Goal: Information Seeking & Learning: Learn about a topic

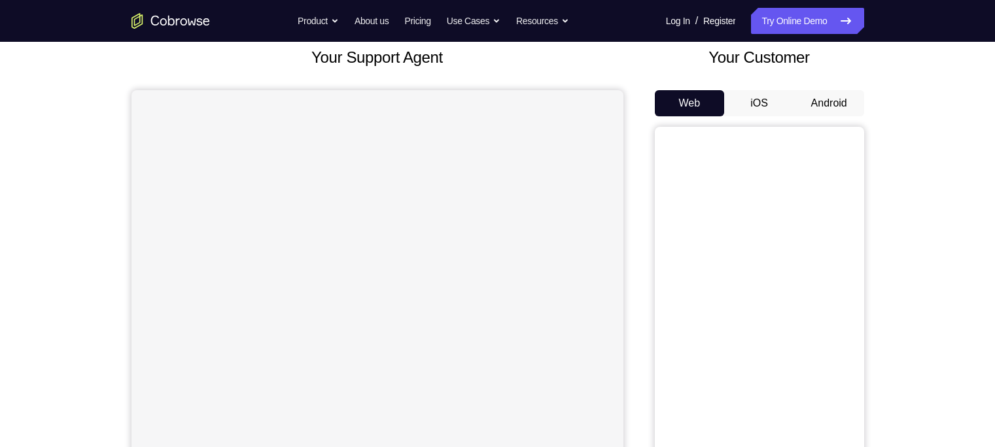
scroll to position [86, 0]
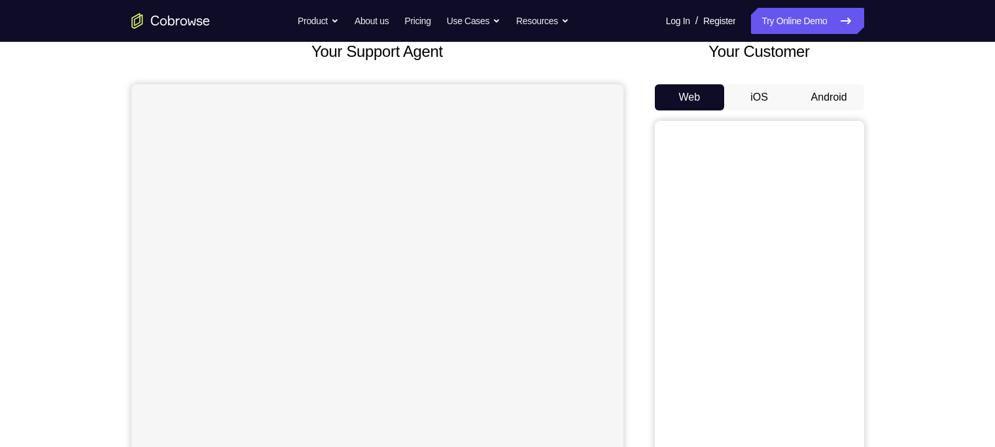
click at [823, 100] on button "Android" at bounding box center [829, 97] width 70 height 26
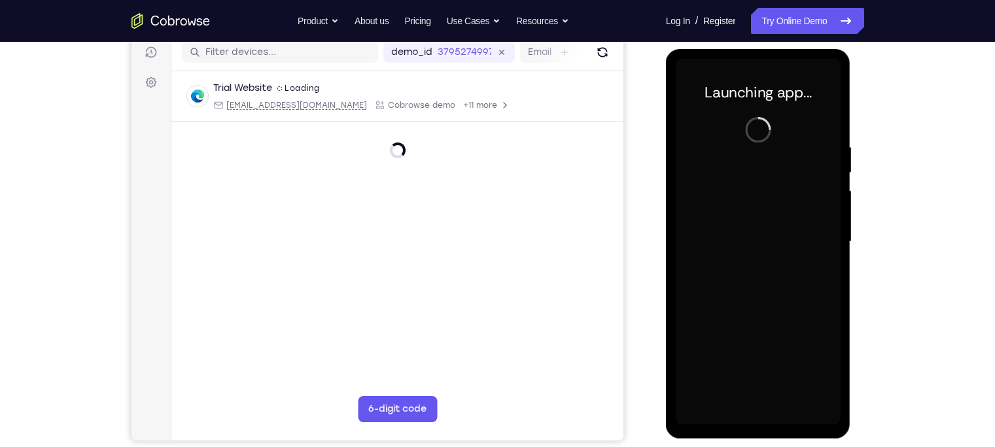
scroll to position [0, 0]
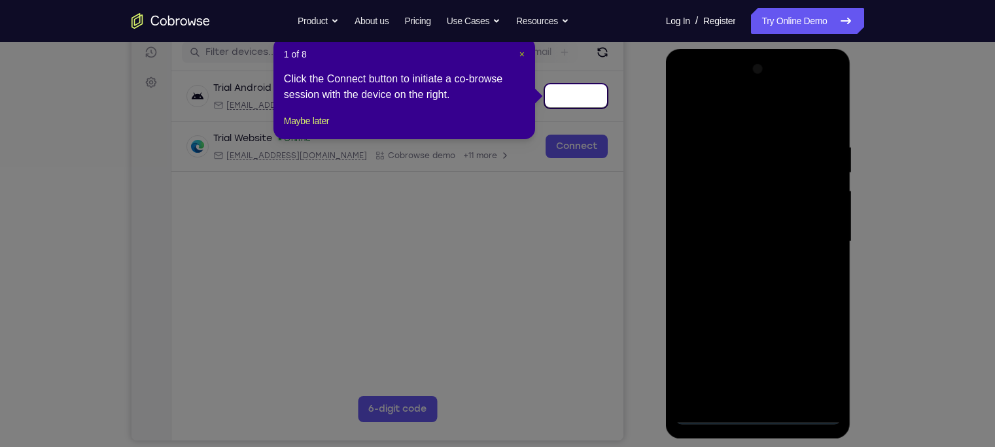
click at [521, 59] on span "×" at bounding box center [521, 54] width 5 height 10
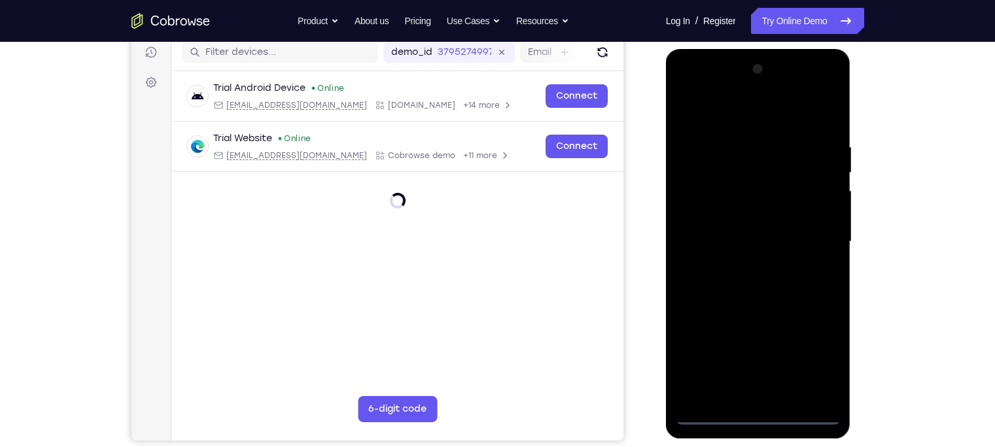
click at [759, 417] on div at bounding box center [758, 242] width 165 height 366
click at [805, 366] on div at bounding box center [758, 242] width 165 height 366
click at [699, 90] on div at bounding box center [758, 242] width 165 height 366
click at [812, 237] on div at bounding box center [758, 242] width 165 height 366
click at [742, 266] on div at bounding box center [758, 242] width 165 height 366
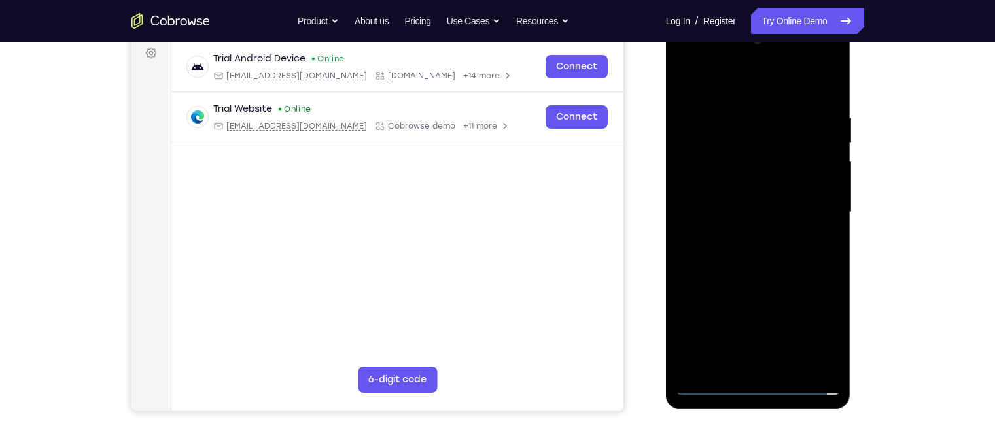
scroll to position [196, 0]
click at [714, 202] on div at bounding box center [758, 213] width 165 height 366
click at [710, 188] on div at bounding box center [758, 213] width 165 height 366
click at [739, 213] on div at bounding box center [758, 213] width 165 height 366
click at [714, 256] on div at bounding box center [758, 213] width 165 height 366
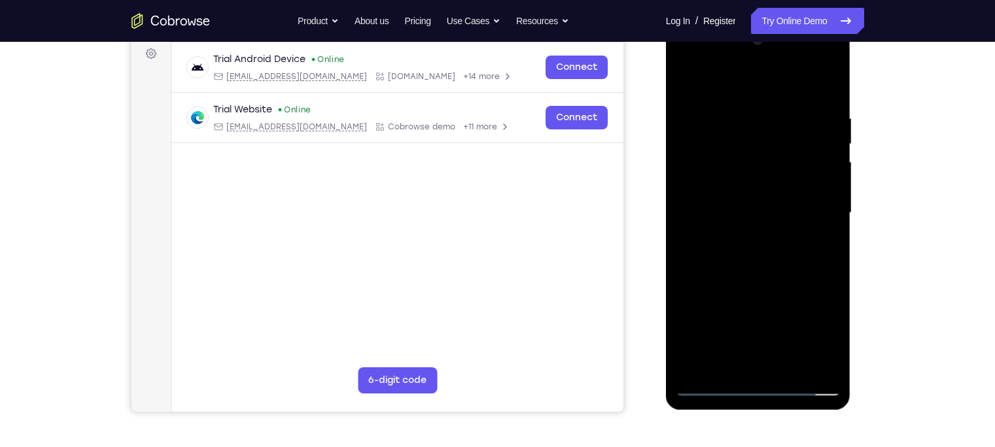
click at [738, 253] on div at bounding box center [758, 213] width 165 height 366
click at [727, 259] on div at bounding box center [758, 213] width 165 height 366
click at [825, 92] on div at bounding box center [758, 213] width 165 height 366
drag, startPoint x: 785, startPoint y: 230, endPoint x: 780, endPoint y: 182, distance: 47.4
click at [780, 182] on div at bounding box center [758, 213] width 165 height 366
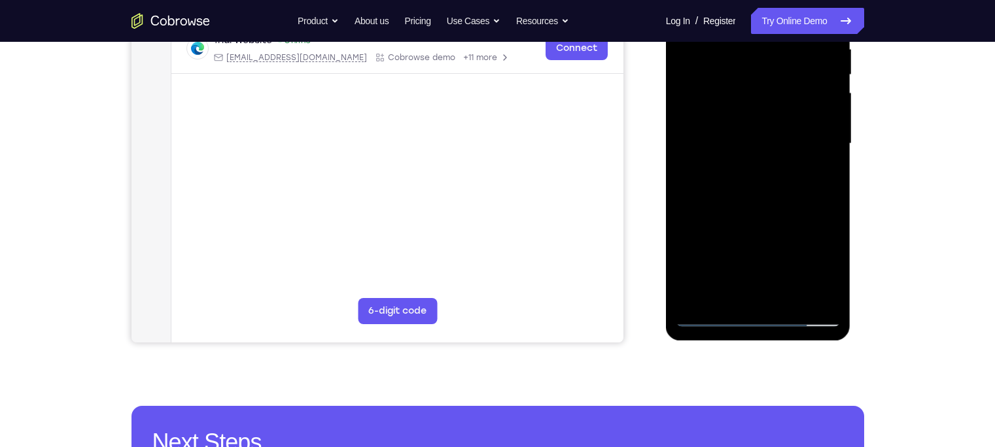
scroll to position [262, 0]
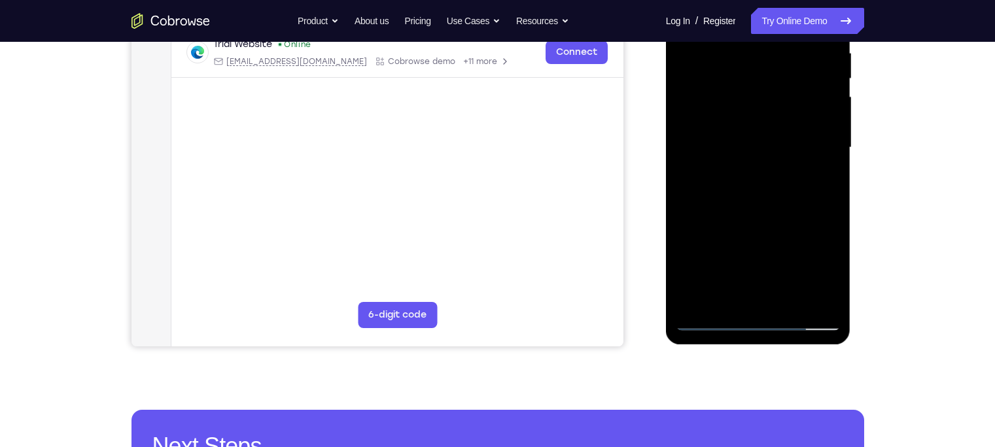
click at [833, 158] on div at bounding box center [758, 148] width 165 height 366
click at [828, 162] on div at bounding box center [758, 148] width 165 height 366
click at [774, 188] on div at bounding box center [758, 148] width 165 height 366
click at [830, 286] on div at bounding box center [758, 148] width 165 height 366
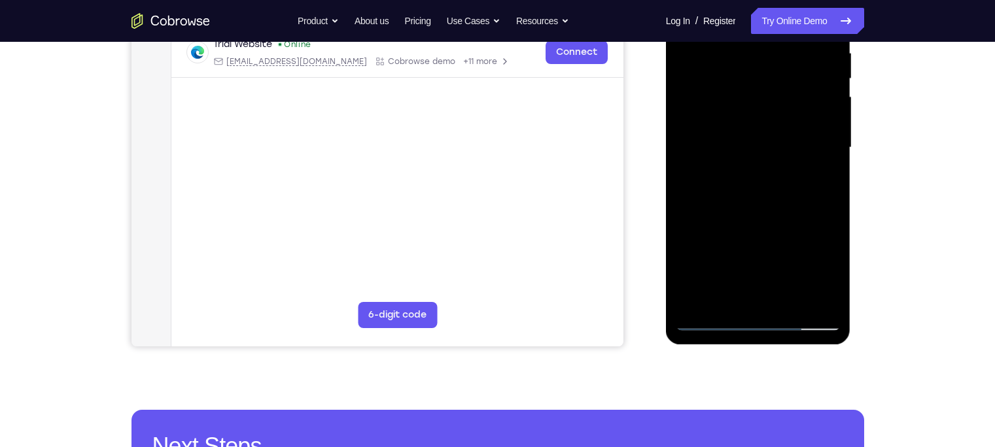
drag, startPoint x: 778, startPoint y: 271, endPoint x: 776, endPoint y: 211, distance: 60.2
click at [776, 211] on div at bounding box center [758, 148] width 165 height 366
click at [788, 300] on div at bounding box center [758, 148] width 165 height 366
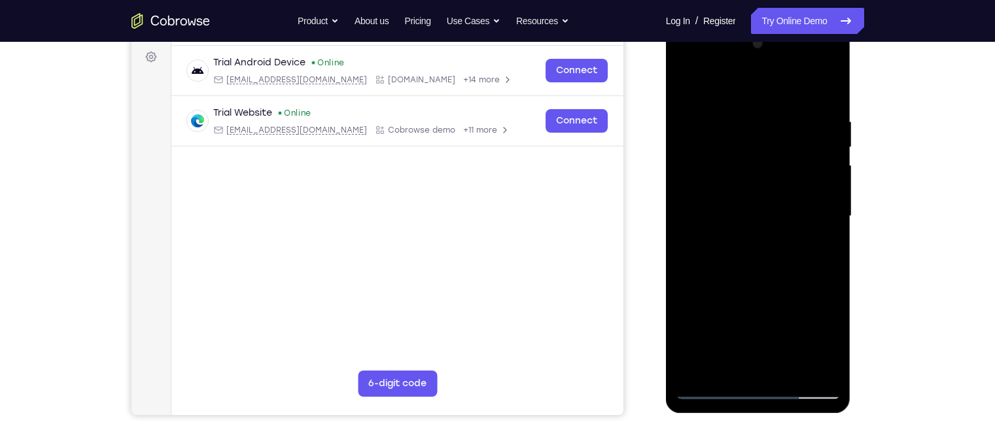
scroll to position [192, 0]
click at [743, 286] on div at bounding box center [758, 217] width 165 height 366
click at [689, 85] on div at bounding box center [758, 217] width 165 height 366
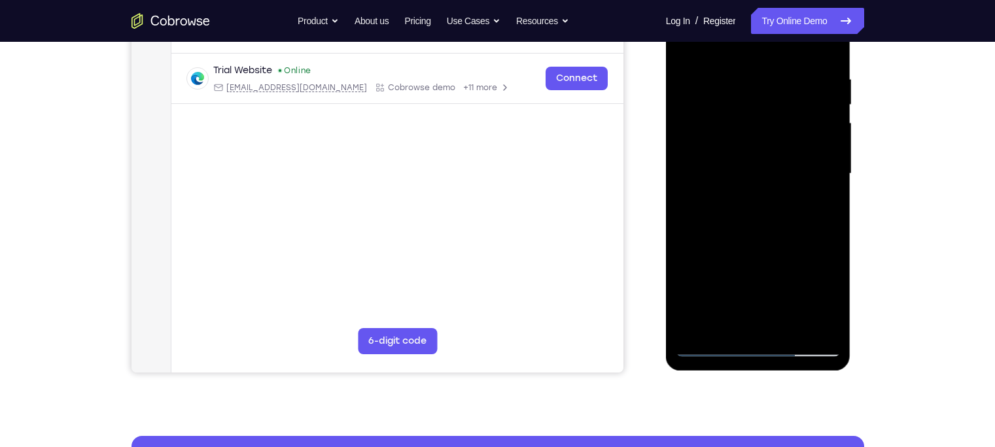
drag, startPoint x: 738, startPoint y: 256, endPoint x: 735, endPoint y: 208, distance: 47.9
click at [735, 208] on div at bounding box center [758, 174] width 165 height 366
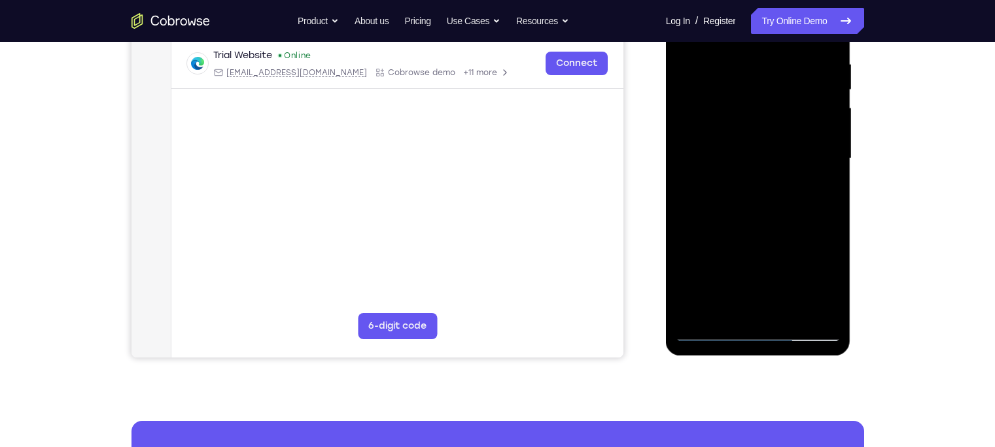
scroll to position [251, 0]
click at [830, 152] on div at bounding box center [758, 158] width 165 height 366
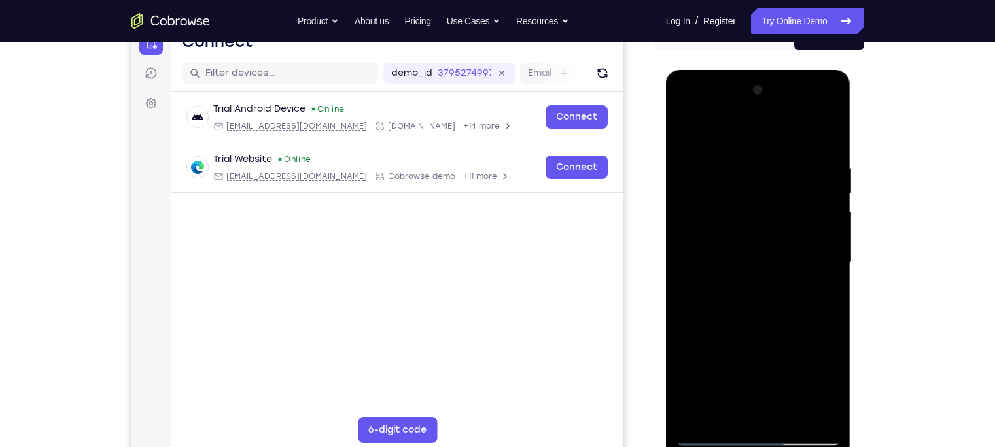
scroll to position [146, 0]
drag, startPoint x: 746, startPoint y: 340, endPoint x: 748, endPoint y: 294, distance: 45.8
click at [748, 294] on div at bounding box center [758, 263] width 165 height 366
click at [686, 193] on div at bounding box center [758, 263] width 165 height 366
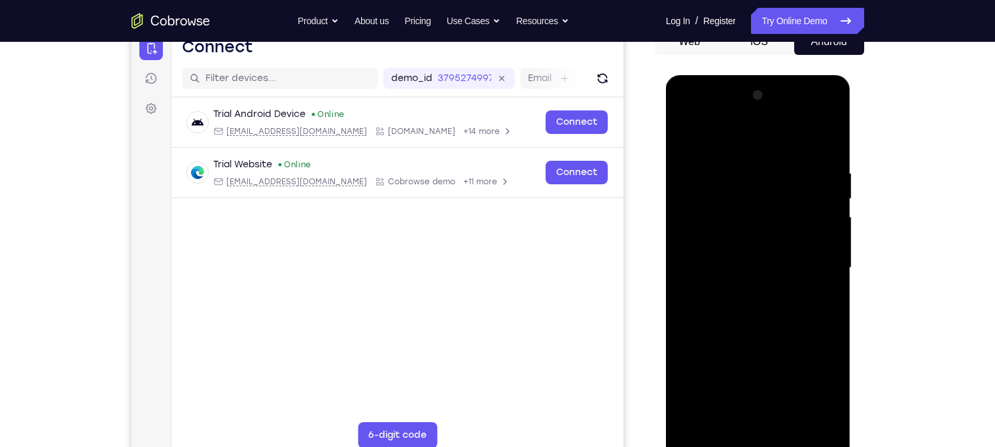
scroll to position [140, 0]
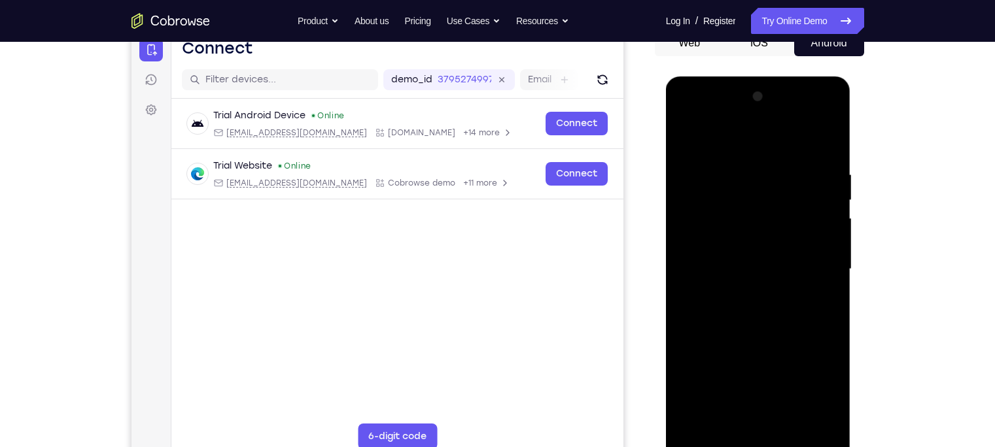
click at [824, 144] on div at bounding box center [758, 269] width 165 height 366
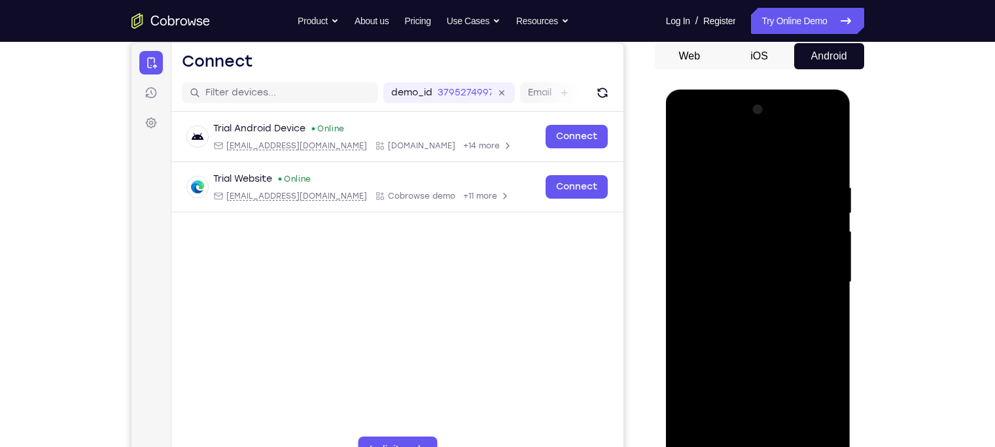
scroll to position [126, 0]
click at [740, 179] on div at bounding box center [758, 283] width 165 height 366
click at [806, 204] on div at bounding box center [758, 283] width 165 height 366
